Goal: Navigation & Orientation: Find specific page/section

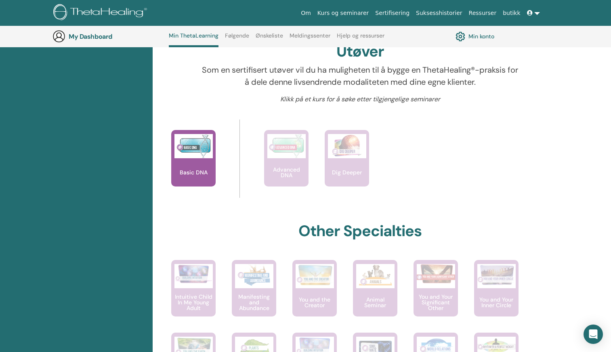
scroll to position [253, 0]
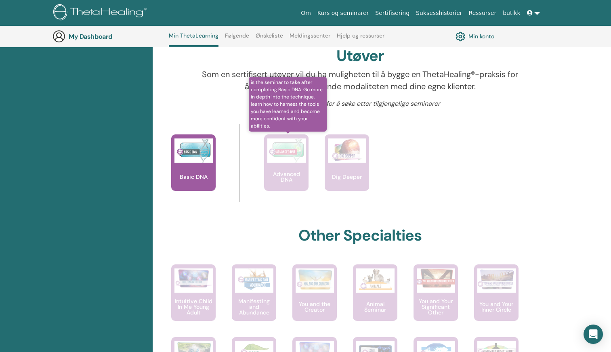
click at [294, 177] on p "Advanced DNA" at bounding box center [286, 176] width 44 height 11
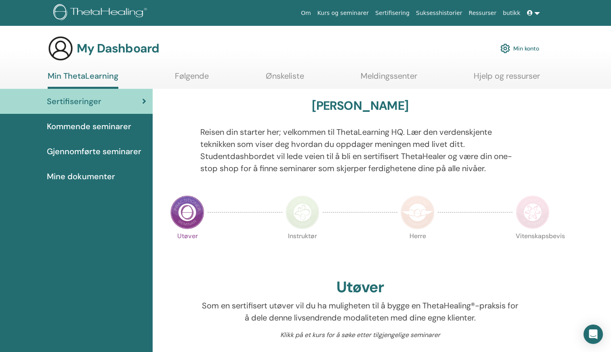
click at [91, 127] on span "Kommende seminarer" at bounding box center [89, 126] width 84 height 12
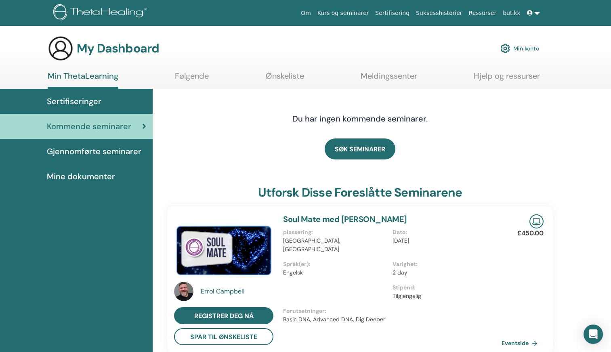
click at [192, 74] on link "Følgende" at bounding box center [192, 79] width 34 height 16
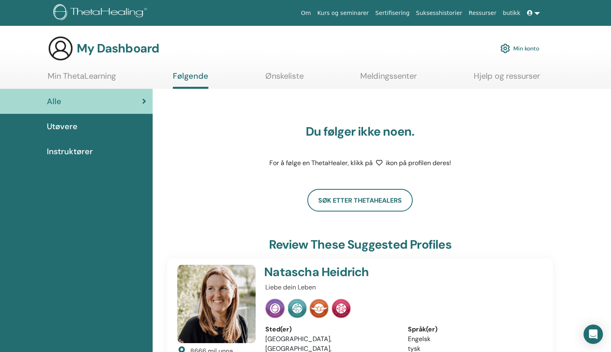
click at [380, 77] on link "Meldingssenter" at bounding box center [388, 79] width 57 height 16
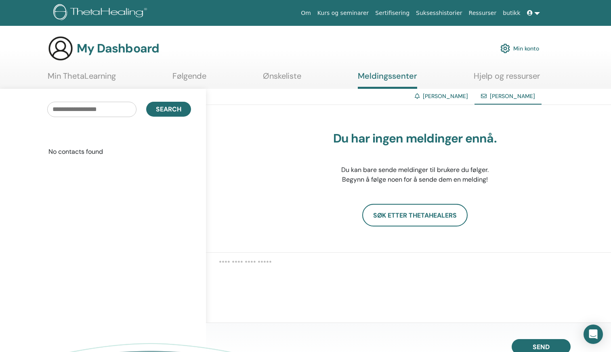
click at [293, 77] on link "Ønskeliste" at bounding box center [282, 79] width 38 height 16
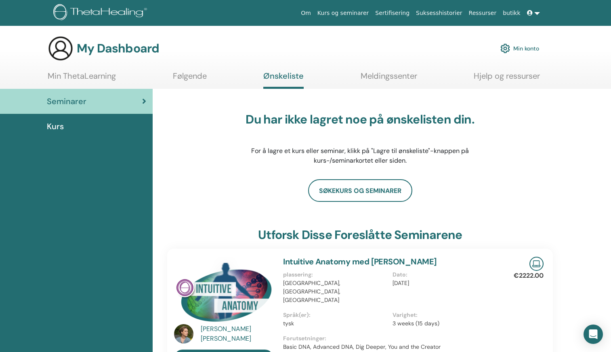
click at [77, 77] on link "Min ThetaLearning" at bounding box center [82, 79] width 68 height 16
